Goal: Task Accomplishment & Management: Manage account settings

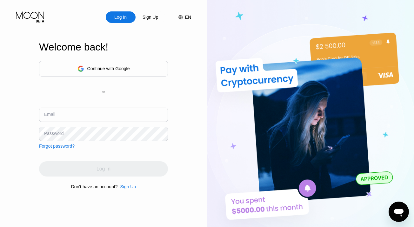
click at [113, 12] on div "Log In" at bounding box center [121, 16] width 30 height 11
type input "[EMAIL_ADDRESS][DOMAIN_NAME]"
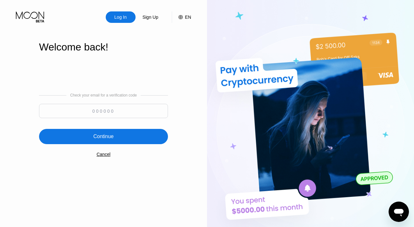
click at [102, 108] on input at bounding box center [103, 111] width 129 height 14
paste input "255319"
type input "255319"
click at [110, 137] on div "Continue" at bounding box center [103, 136] width 20 height 6
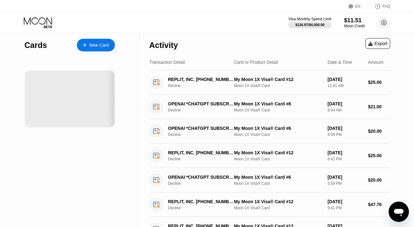
click at [344, 26] on div "Moon Credit" at bounding box center [354, 26] width 21 height 4
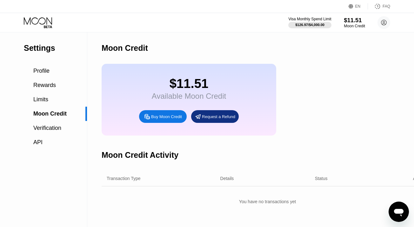
click at [344, 26] on div "Moon Credit" at bounding box center [354, 26] width 21 height 4
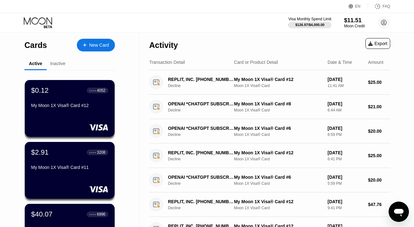
click at [39, 22] on icon at bounding box center [38, 22] width 29 height 11
click at [347, 26] on div "Moon Credit" at bounding box center [354, 26] width 21 height 4
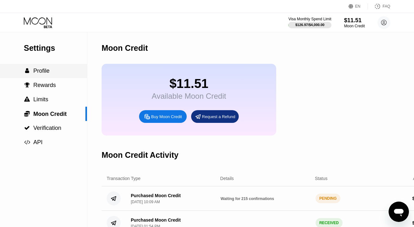
click at [48, 70] on span "Profile" at bounding box center [41, 71] width 16 height 6
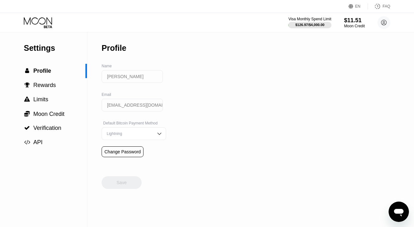
click at [340, 21] on div "Visa Monthly Spend Limit $126.97 / $4,000.00 $11.51 Moon Credit [PERSON_NAME] […" at bounding box center [339, 22] width 102 height 13
click at [349, 26] on div "Moon Credit" at bounding box center [354, 26] width 21 height 4
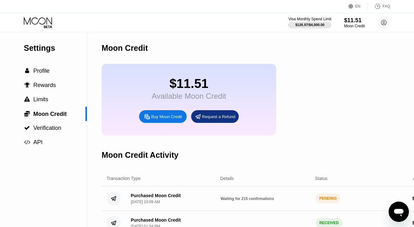
click at [43, 67] on div " Profile" at bounding box center [43, 71] width 87 height 14
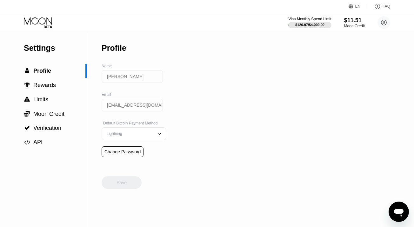
click at [42, 25] on icon at bounding box center [38, 22] width 29 height 11
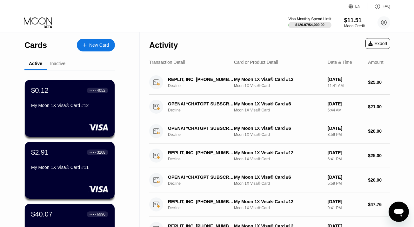
click at [102, 45] on div "New Card" at bounding box center [99, 45] width 20 height 5
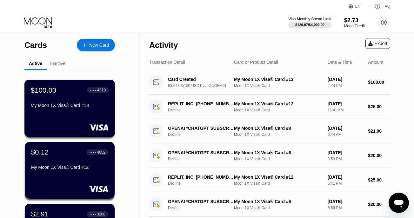
click at [66, 110] on div "My Moon 1X Visa® Card #13" at bounding box center [70, 107] width 78 height 8
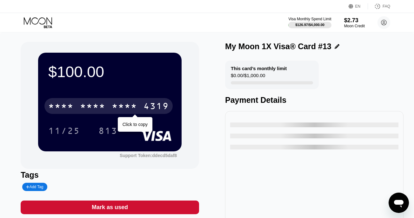
click at [119, 106] on div "* * * *" at bounding box center [124, 107] width 25 height 10
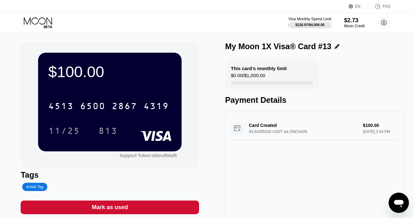
click at [69, 131] on div "11/25" at bounding box center [64, 132] width 32 height 10
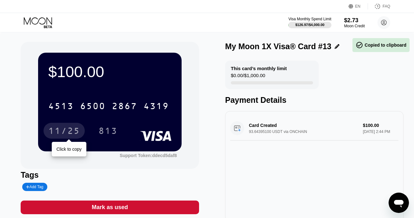
click at [113, 132] on div "813" at bounding box center [107, 132] width 19 height 10
